Goal: Task Accomplishment & Management: Use online tool/utility

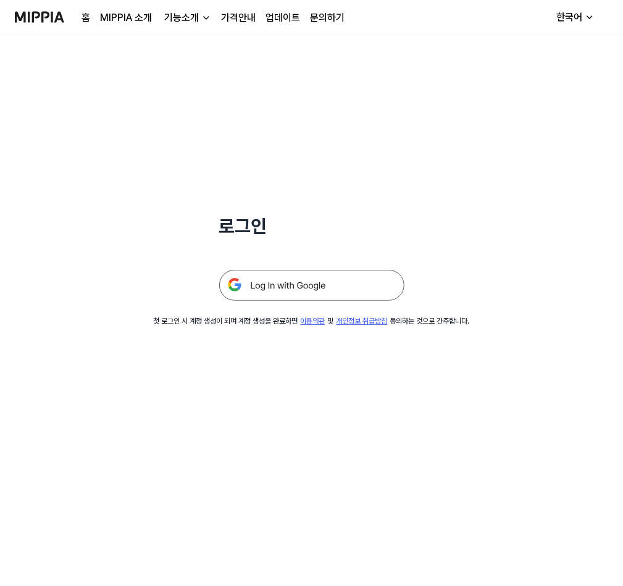
click at [309, 288] on img at bounding box center [311, 285] width 185 height 31
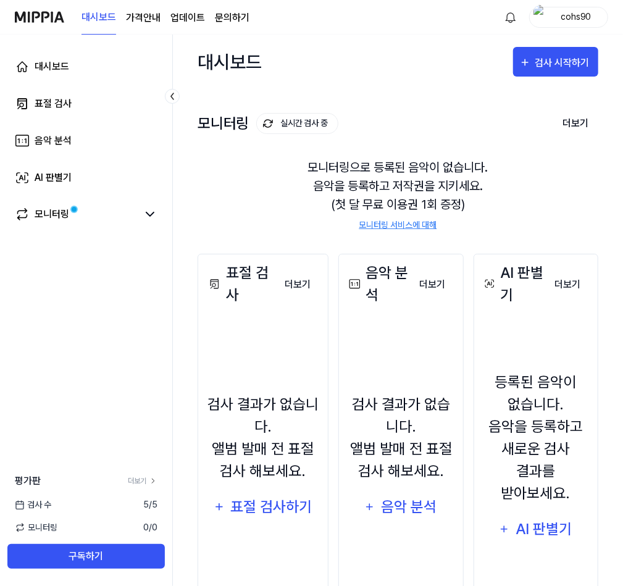
click at [261, 281] on div "표절 검사" at bounding box center [240, 284] width 69 height 44
click at [544, 70] on div "검사 시작하기" at bounding box center [563, 63] width 57 height 16
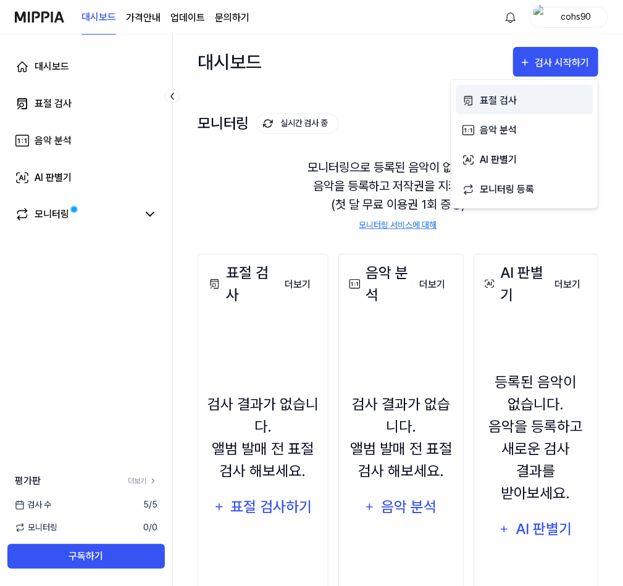
click at [537, 94] on div "표절 검사" at bounding box center [533, 101] width 107 height 16
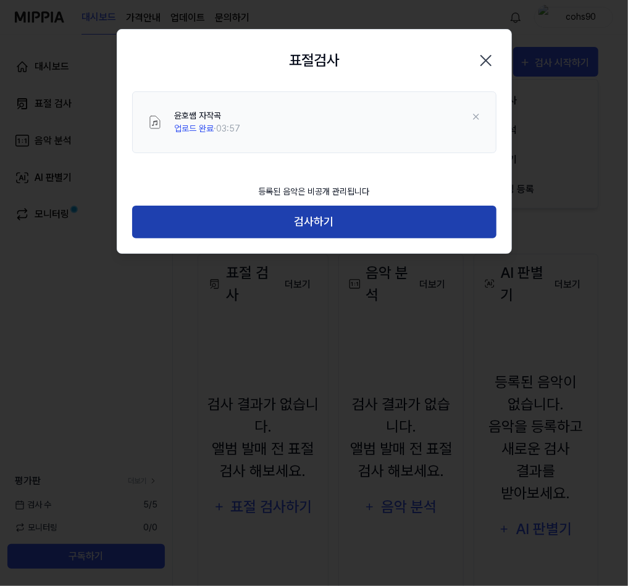
click at [415, 222] on button "검사하기" at bounding box center [314, 222] width 364 height 33
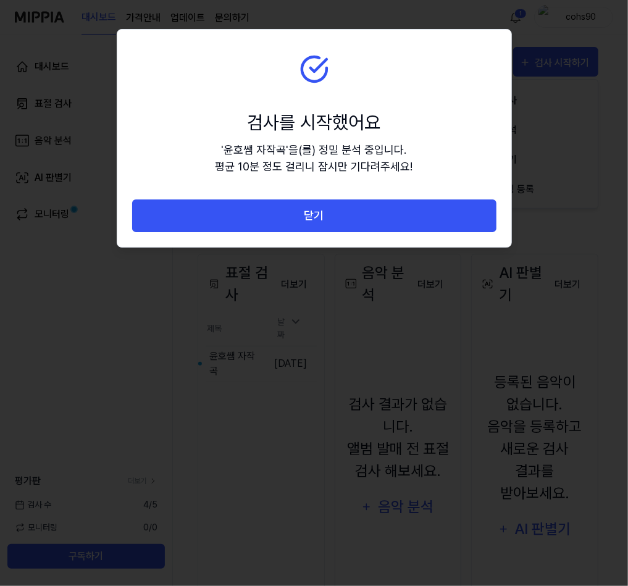
click at [400, 234] on div "닫기" at bounding box center [314, 223] width 394 height 48
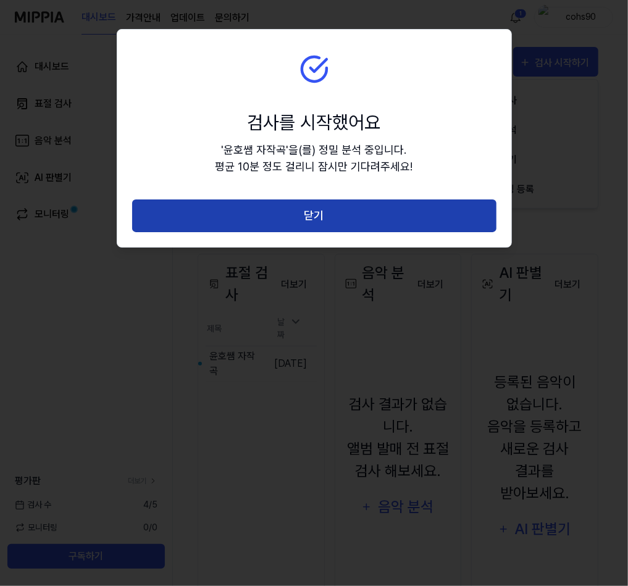
click at [401, 228] on button "닫기" at bounding box center [314, 215] width 364 height 33
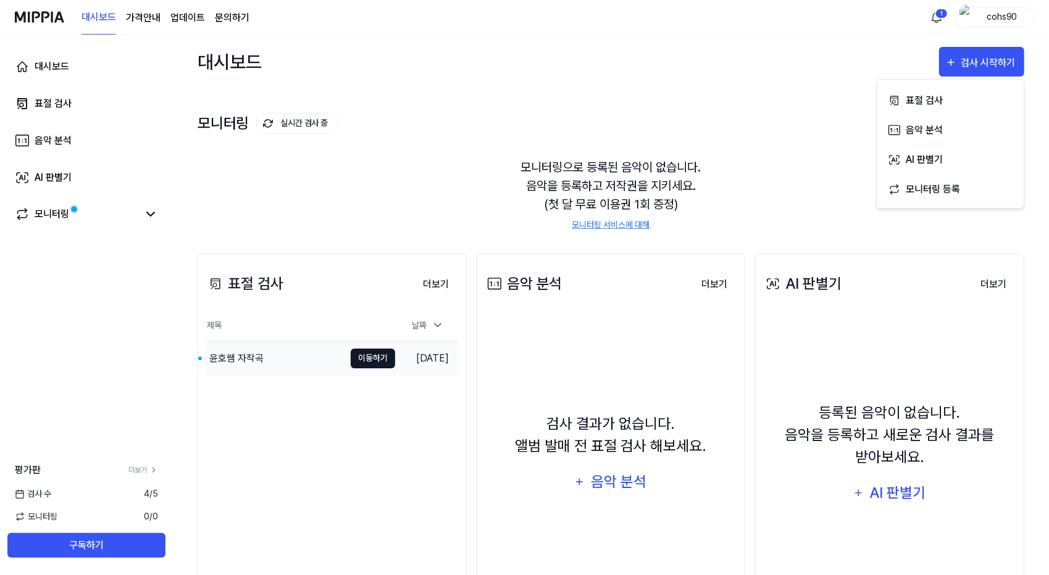
click at [369, 357] on button "이동하기" at bounding box center [373, 359] width 44 height 20
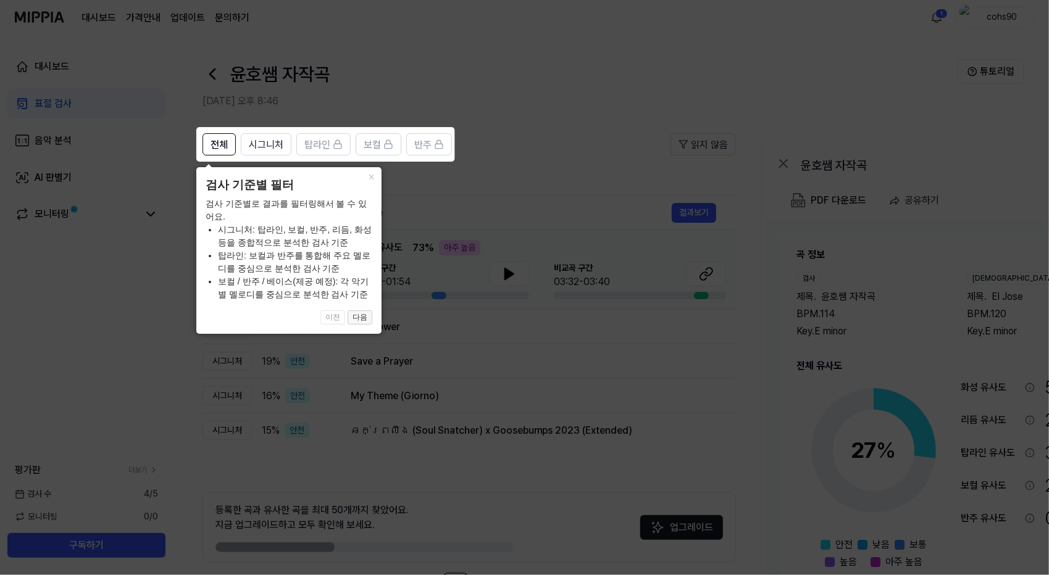
click at [357, 317] on button "다음" at bounding box center [360, 317] width 25 height 15
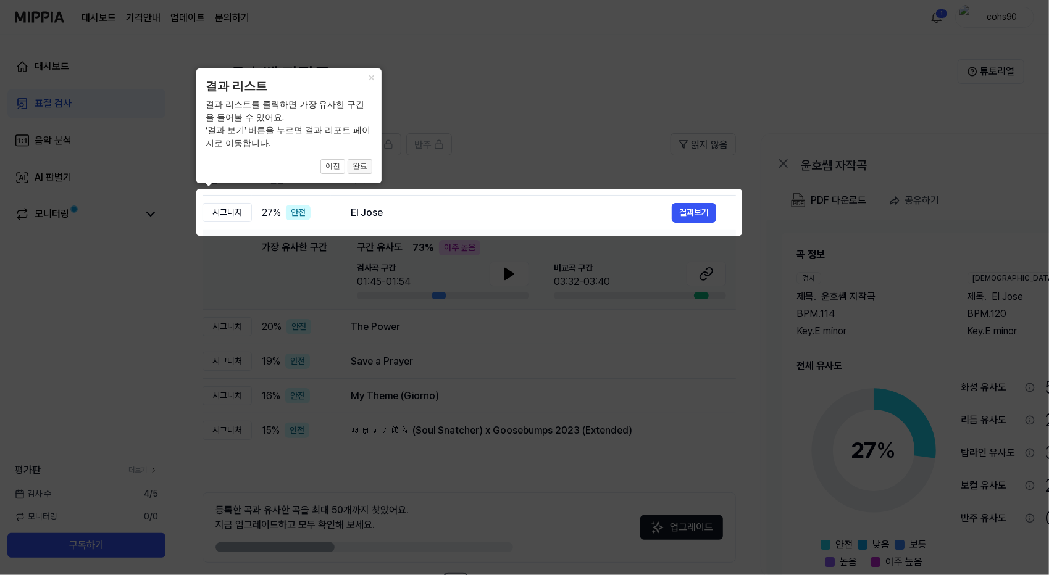
click at [365, 167] on button "완료" at bounding box center [360, 166] width 25 height 15
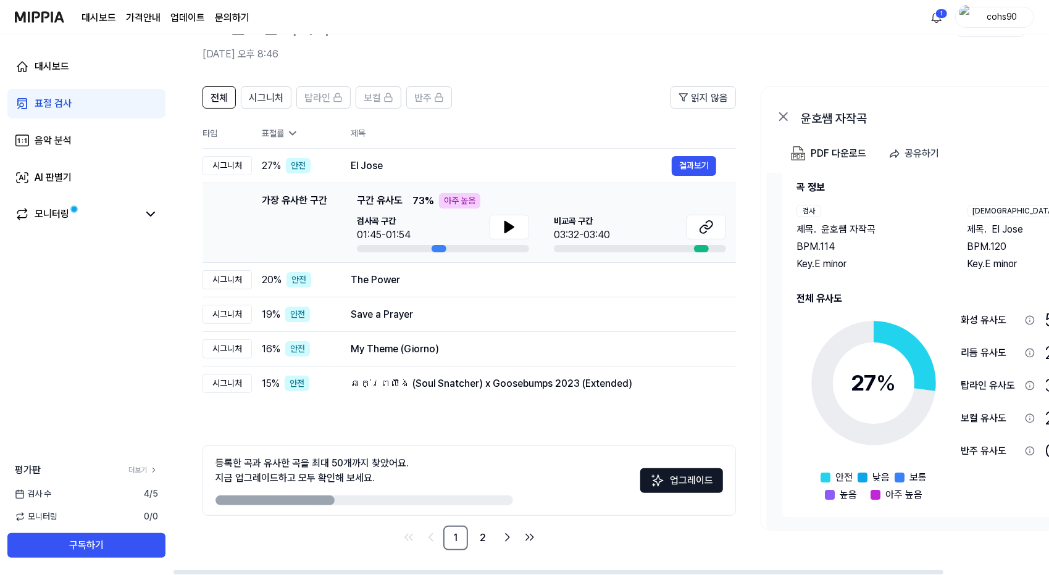
drag, startPoint x: 933, startPoint y: 572, endPoint x: 905, endPoint y: 518, distance: 61.3
click at [627, 570] on div at bounding box center [558, 572] width 770 height 4
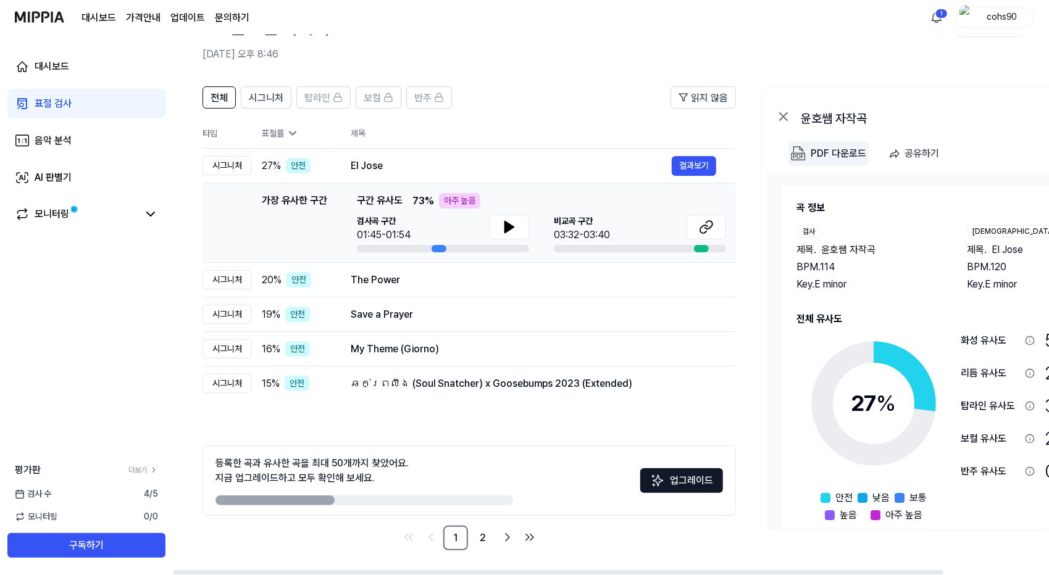
click at [627, 151] on div "PDF 다운로드" at bounding box center [839, 154] width 56 height 16
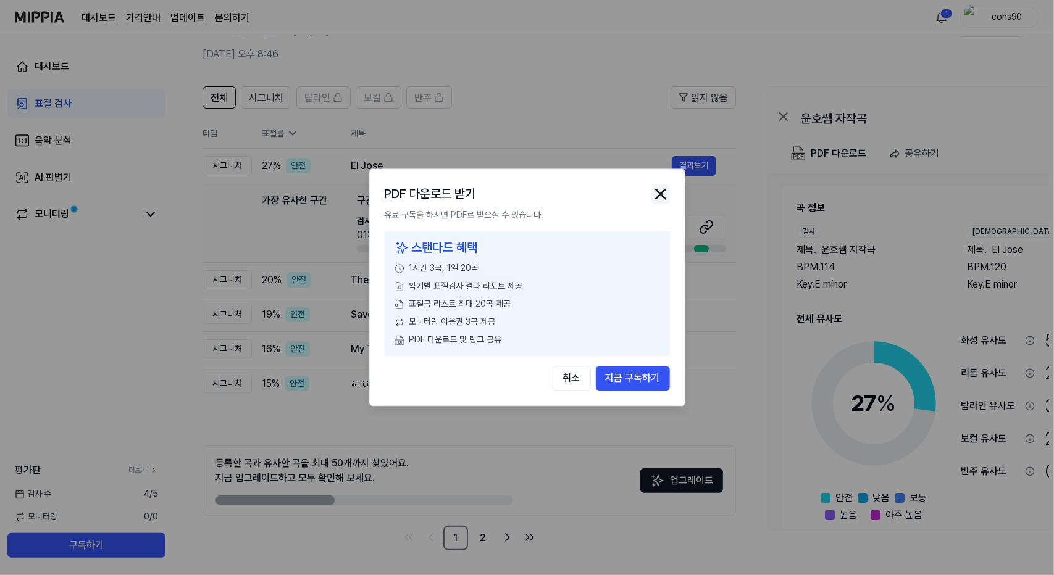
click at [627, 192] on img "button" at bounding box center [660, 194] width 19 height 19
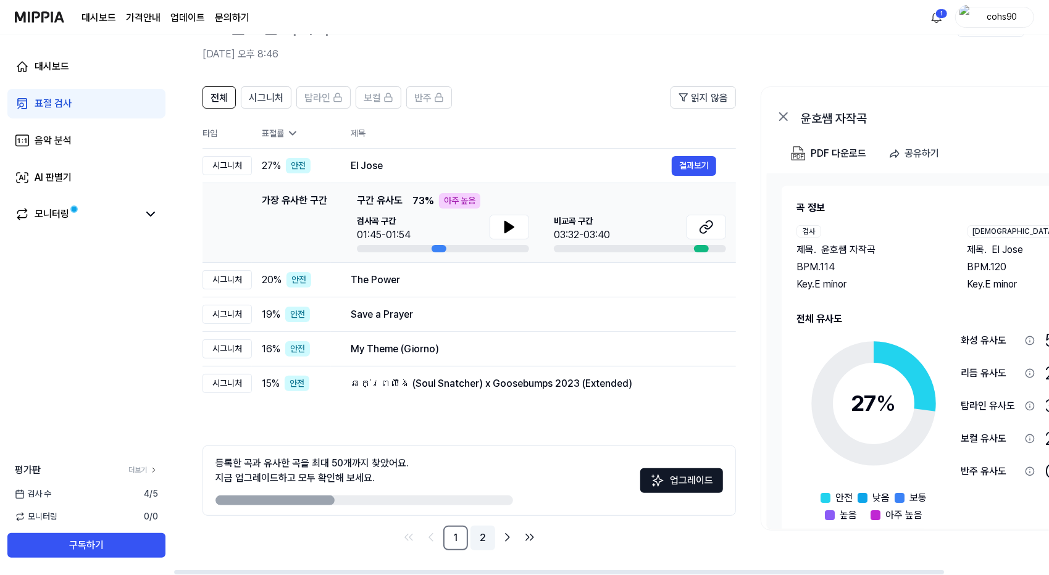
click at [483, 535] on link "2" at bounding box center [482, 538] width 25 height 25
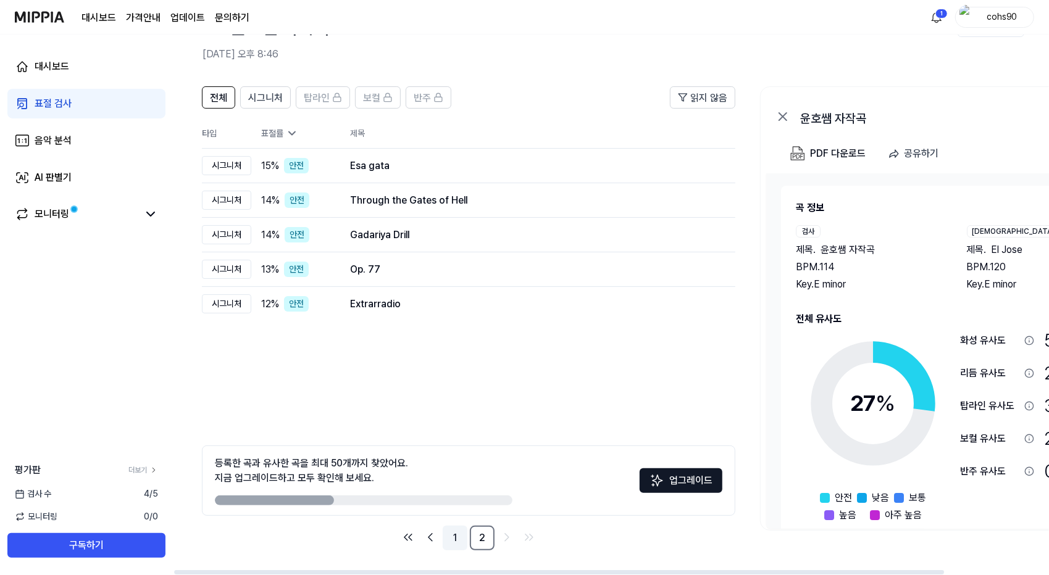
click at [451, 534] on link "1" at bounding box center [455, 538] width 25 height 25
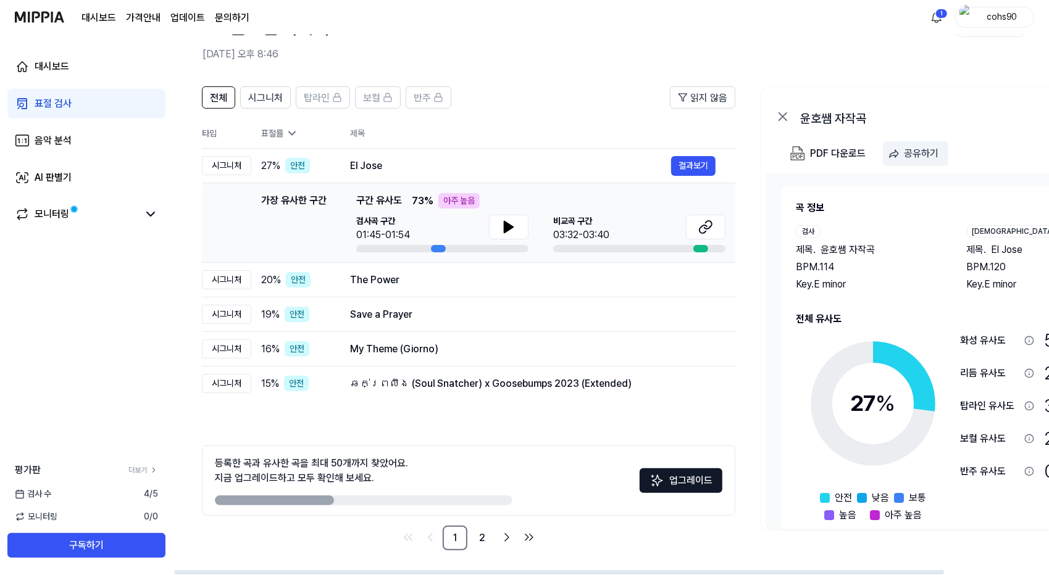
click at [627, 152] on div "공유하기" at bounding box center [921, 154] width 35 height 16
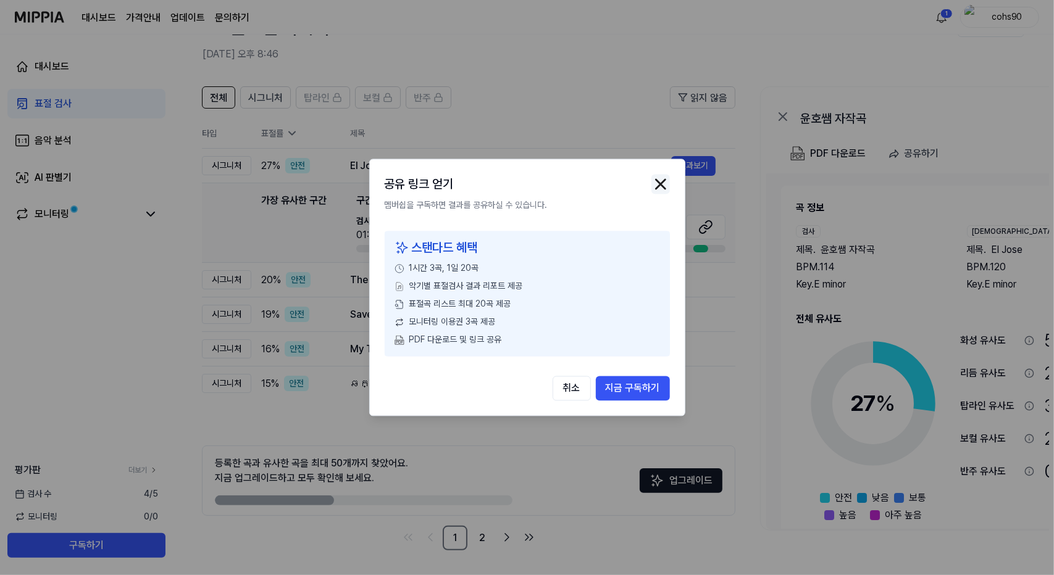
click at [627, 192] on img "button" at bounding box center [660, 184] width 19 height 19
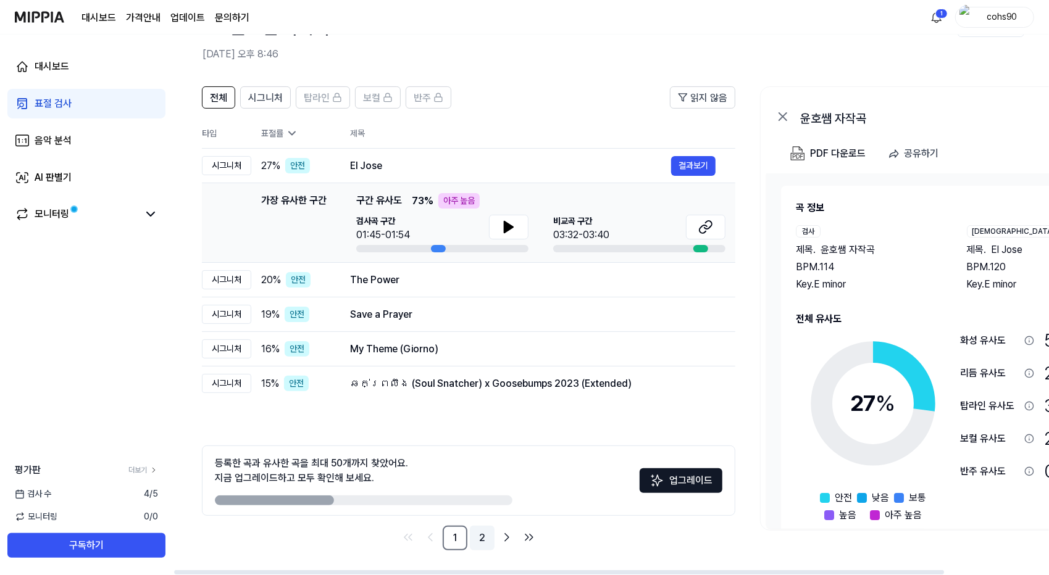
click at [473, 535] on link "2" at bounding box center [482, 538] width 25 height 25
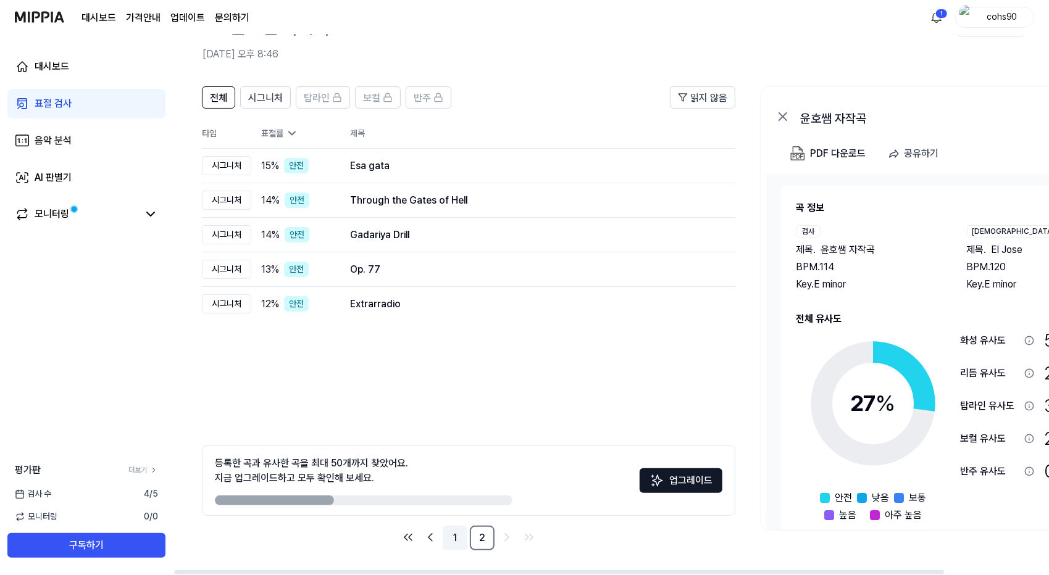
click at [457, 540] on link "1" at bounding box center [455, 538] width 25 height 25
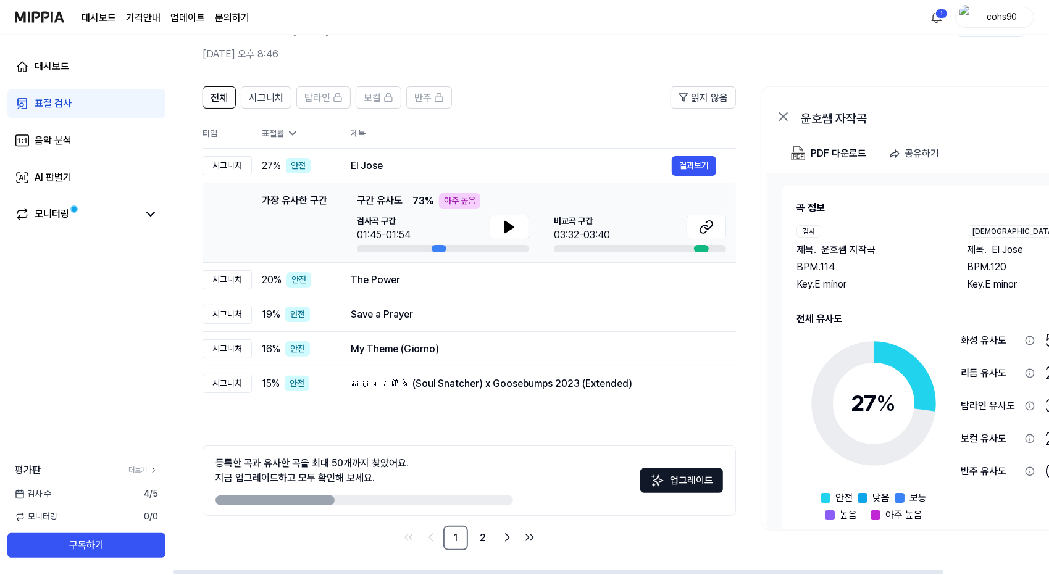
drag, startPoint x: 550, startPoint y: 573, endPoint x: 531, endPoint y: 542, distance: 36.8
click at [531, 570] on div at bounding box center [558, 572] width 770 height 4
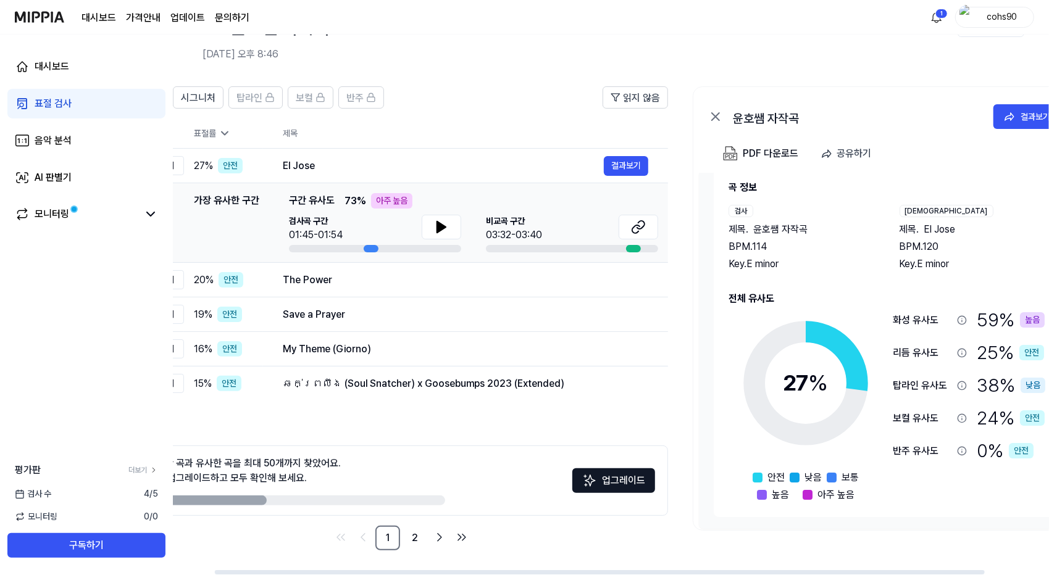
scroll to position [0, 119]
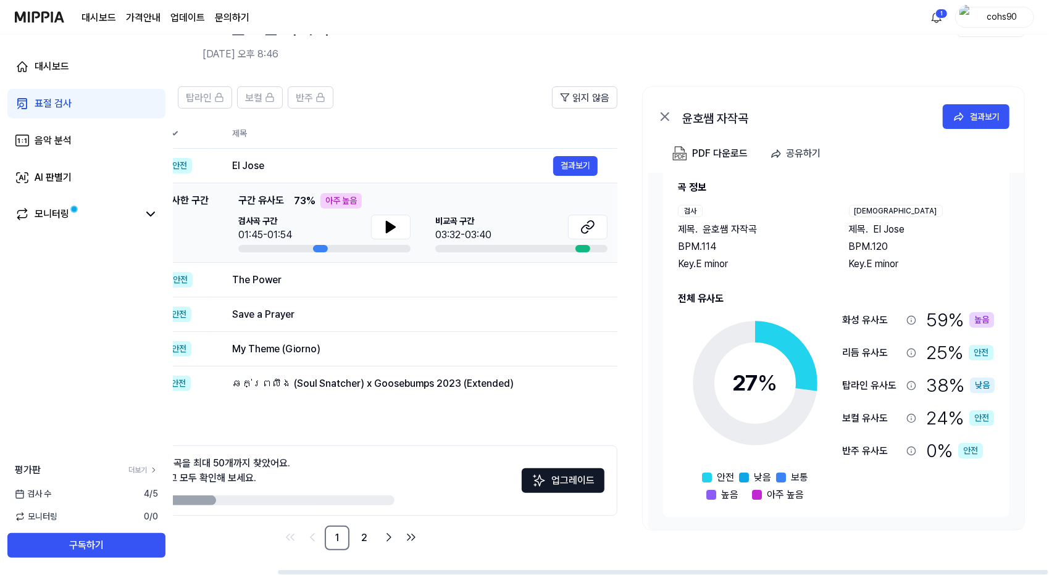
click at [627, 570] on div at bounding box center [663, 572] width 770 height 4
click at [627, 114] on div "결과보기" at bounding box center [985, 117] width 30 height 14
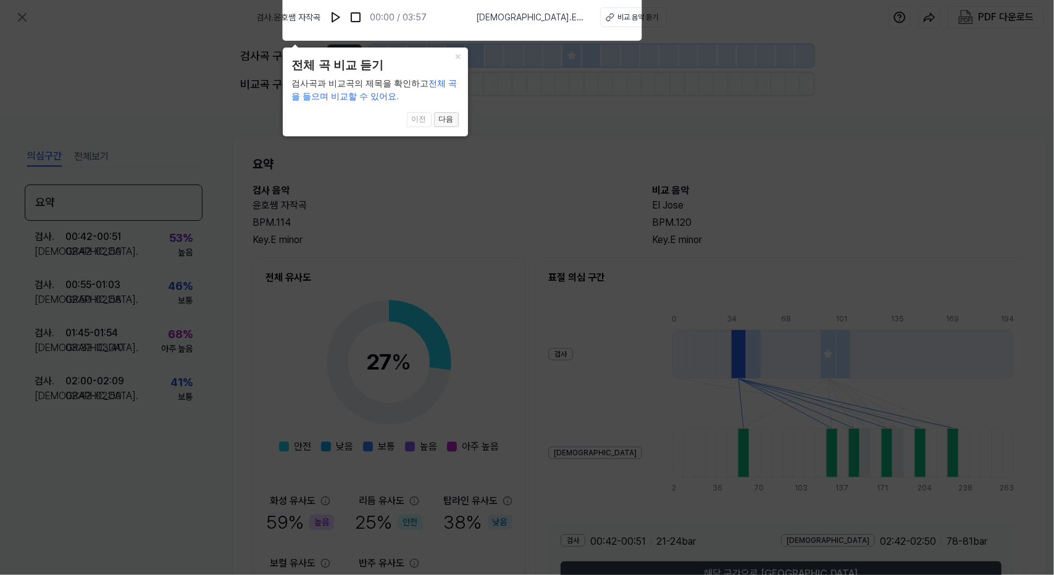
click at [444, 119] on button "다음" at bounding box center [446, 119] width 25 height 15
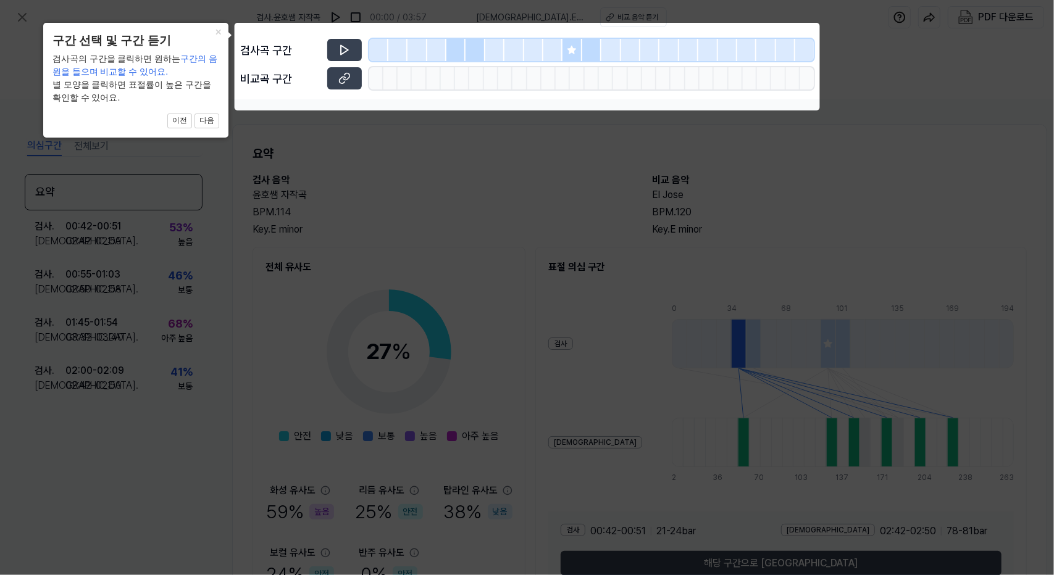
click at [452, 169] on icon at bounding box center [527, 287] width 1054 height 575
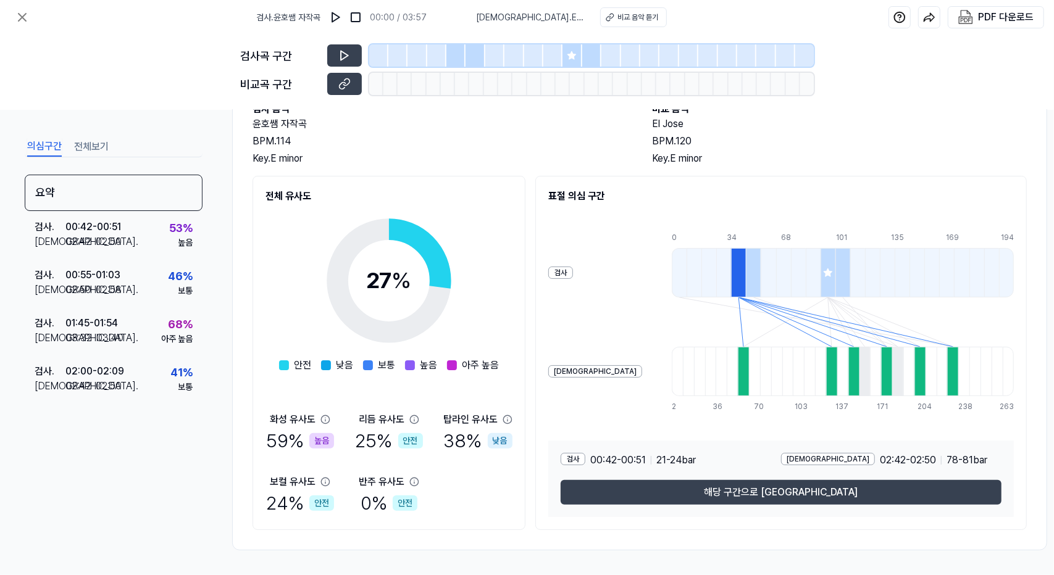
scroll to position [85, 0]
